Goal: Transaction & Acquisition: Book appointment/travel/reservation

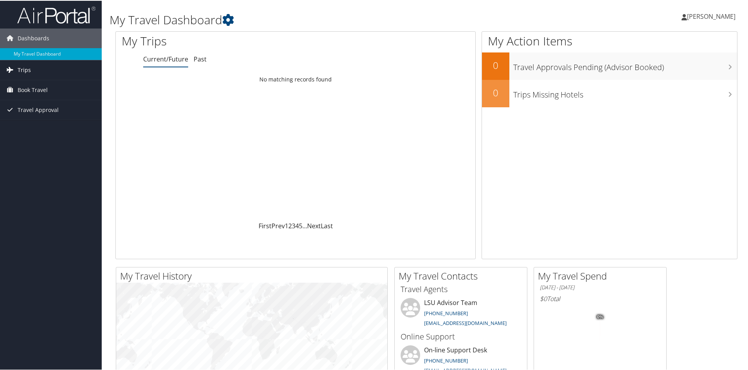
click at [25, 73] on span "Trips" at bounding box center [24, 69] width 13 height 20
click at [35, 126] on span "Book Travel" at bounding box center [33, 125] width 30 height 20
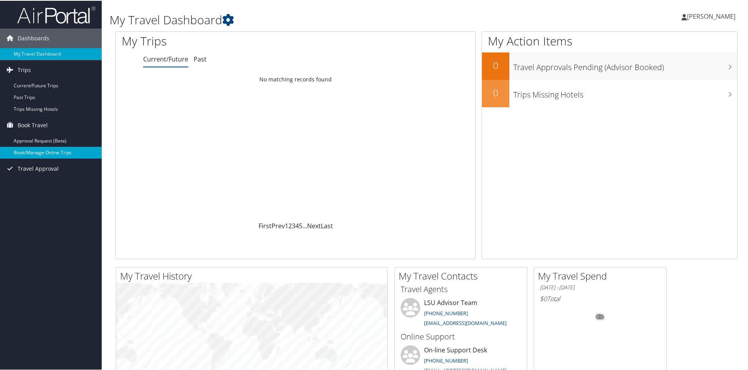
click at [40, 153] on link "Book/Manage Online Trips" at bounding box center [51, 152] width 102 height 12
